Goal: Find specific page/section: Find specific page/section

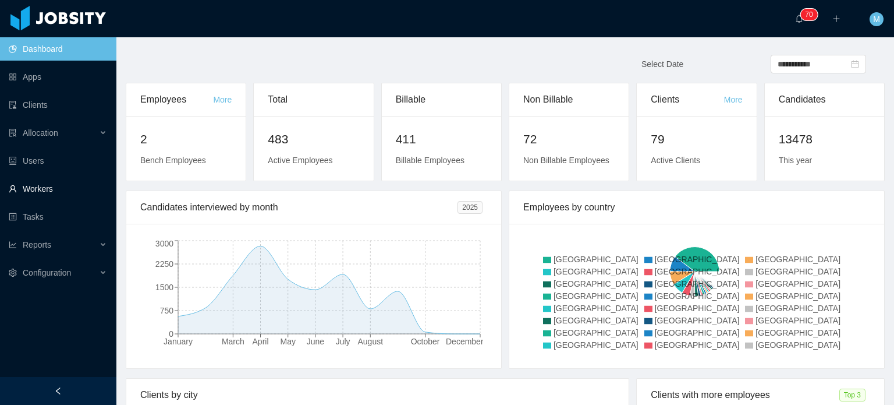
click at [43, 196] on link "Workers" at bounding box center [58, 188] width 98 height 23
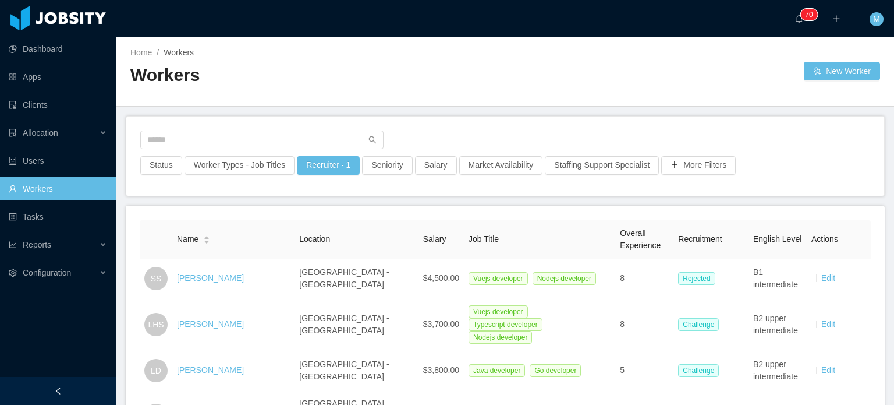
click at [247, 151] on div at bounding box center [505, 143] width 730 height 26
click at [251, 142] on input "text" at bounding box center [261, 139] width 243 height 19
type input "*******"
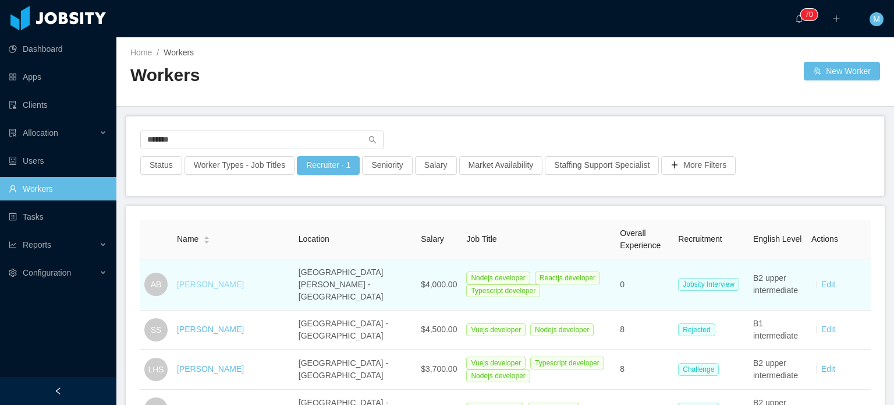
click at [217, 279] on link "Alisson Boucinhas" at bounding box center [210, 283] width 67 height 9
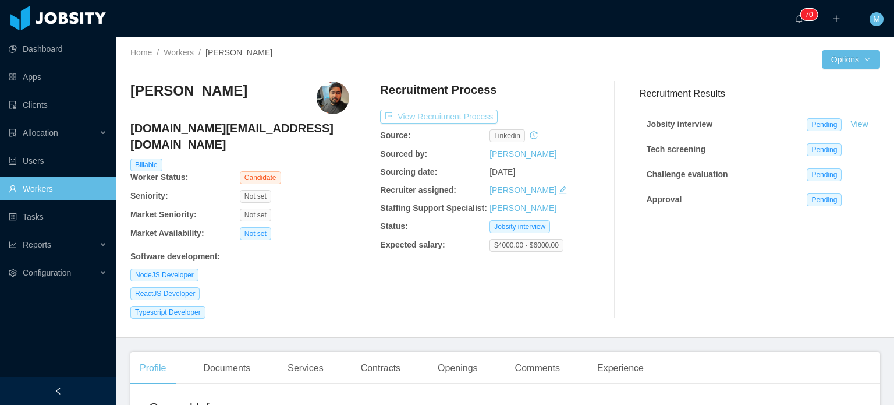
click at [467, 119] on button "View Recruitment Process" at bounding box center [439, 116] width 118 height 14
